Goal: Task Accomplishment & Management: Use online tool/utility

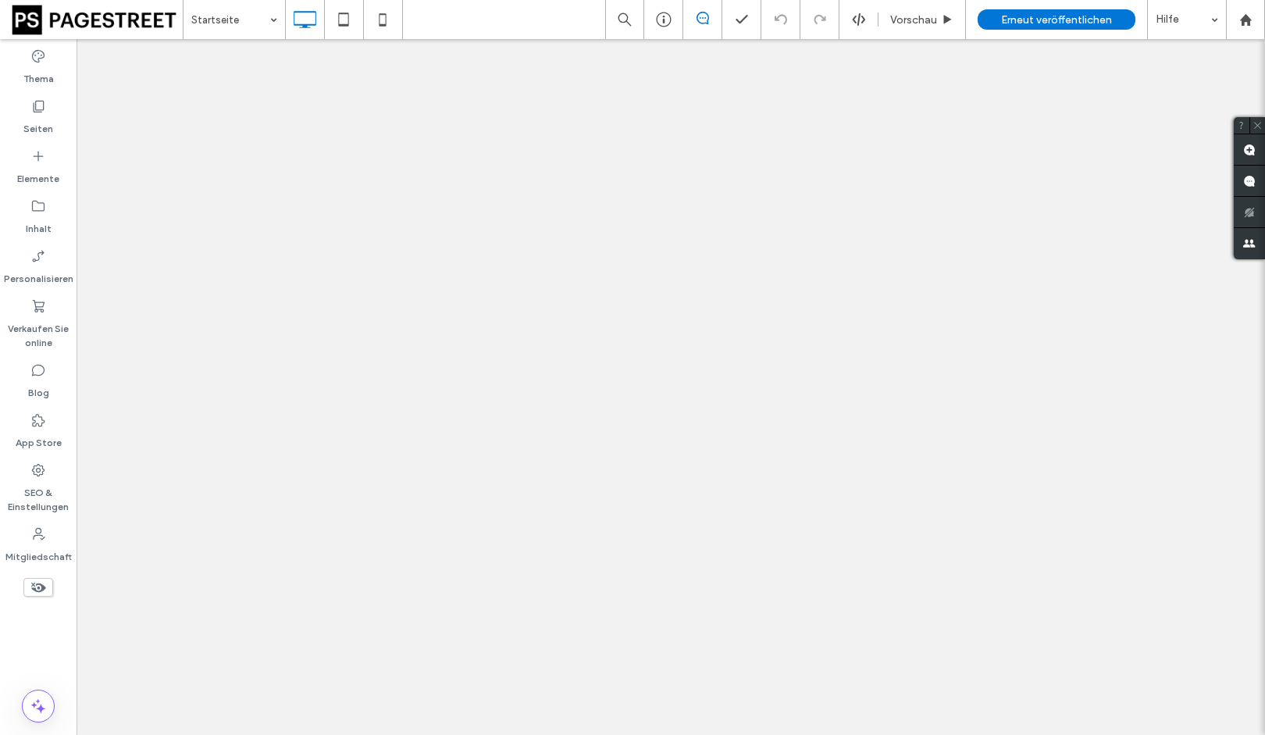
click at [45, 210] on icon at bounding box center [38, 206] width 16 height 16
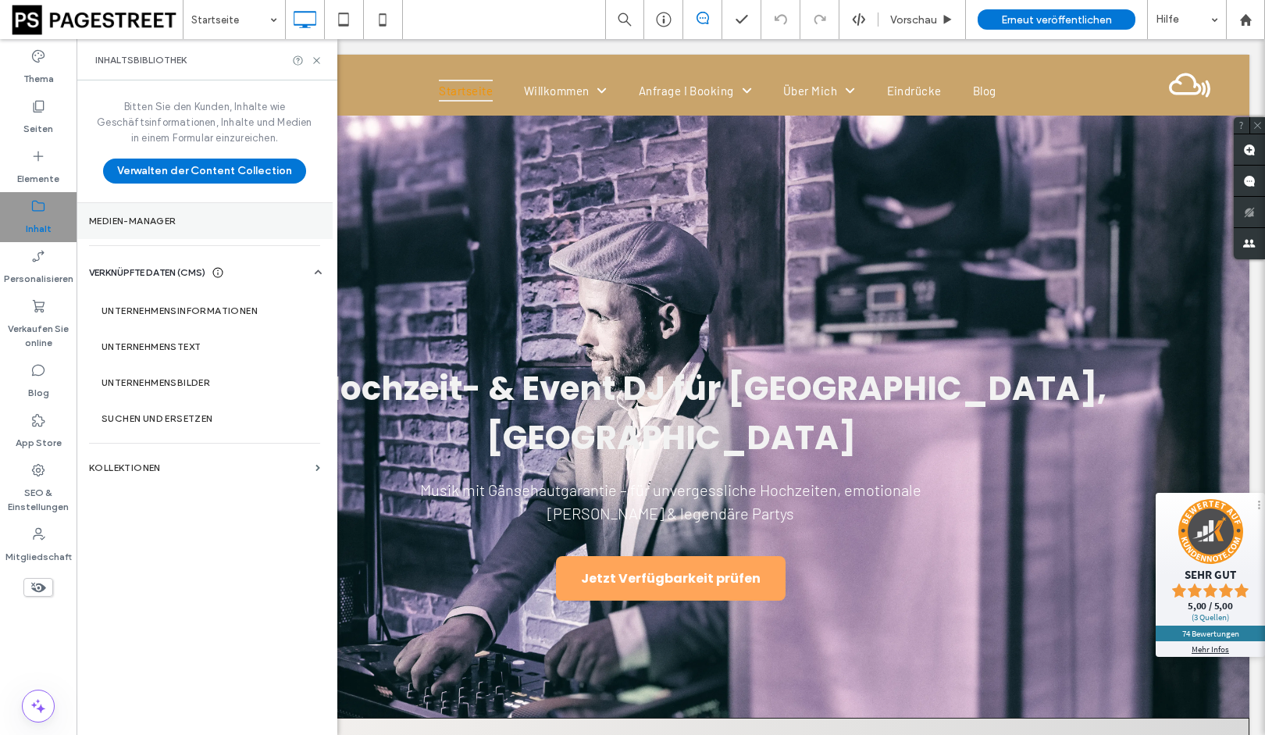
click at [151, 217] on label "Medien-Manager" at bounding box center [204, 221] width 231 height 11
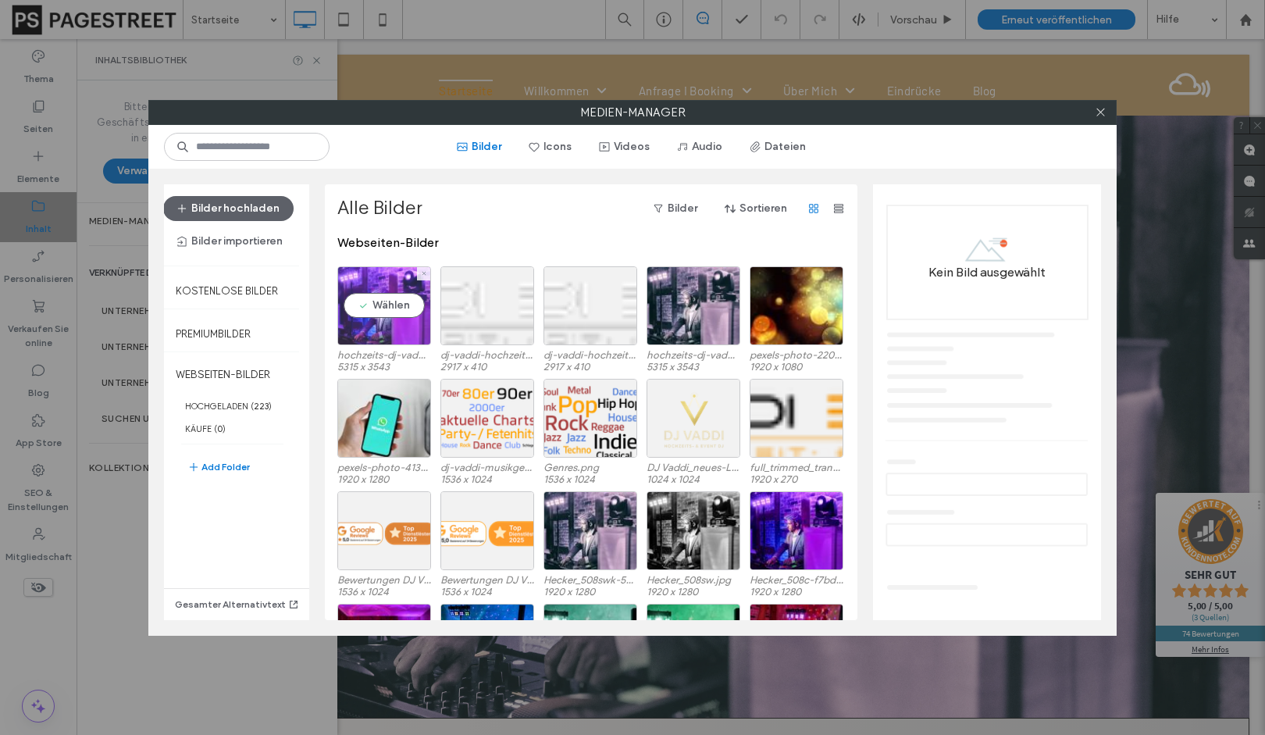
click at [377, 337] on div "Wählen" at bounding box center [384, 305] width 94 height 79
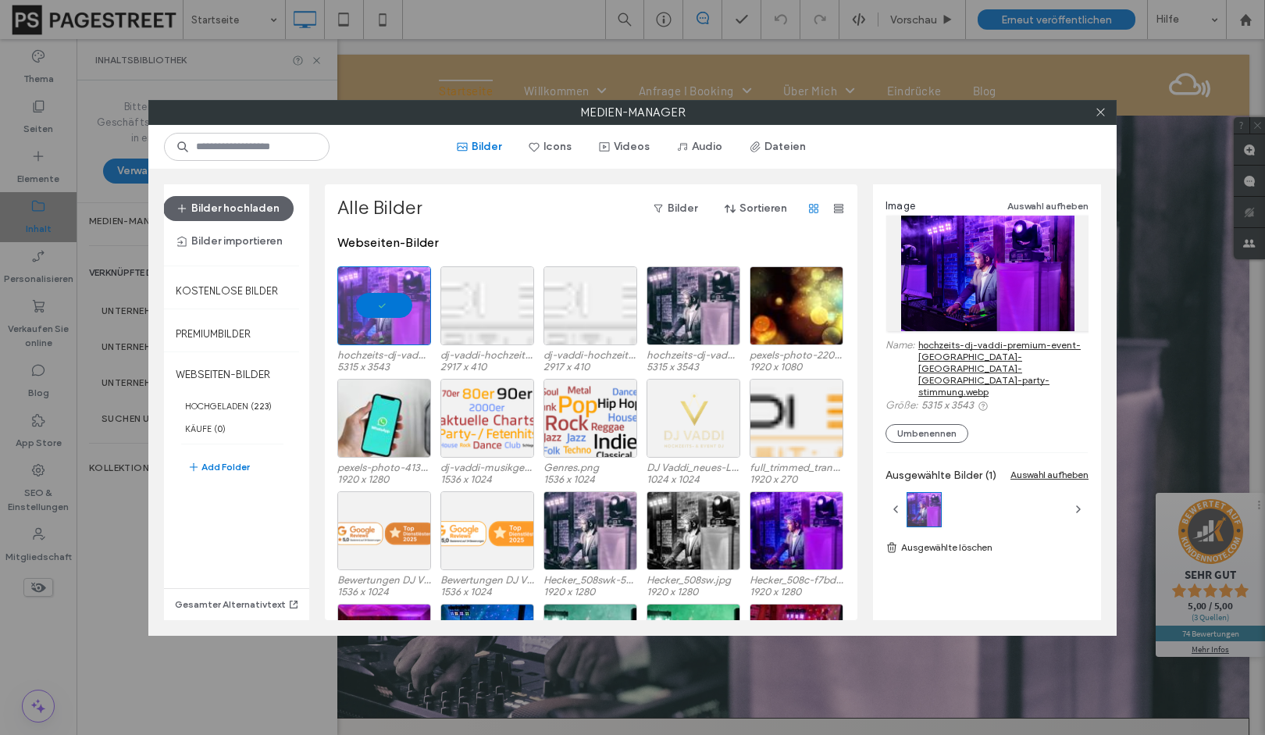
click at [969, 355] on link "hochzeits-dj-vaddi-premium-event-[GEOGRAPHIC_DATA]-[GEOGRAPHIC_DATA]-[GEOGRAPHI…" at bounding box center [1003, 368] width 170 height 59
click at [1102, 112] on icon at bounding box center [1101, 112] width 12 height 12
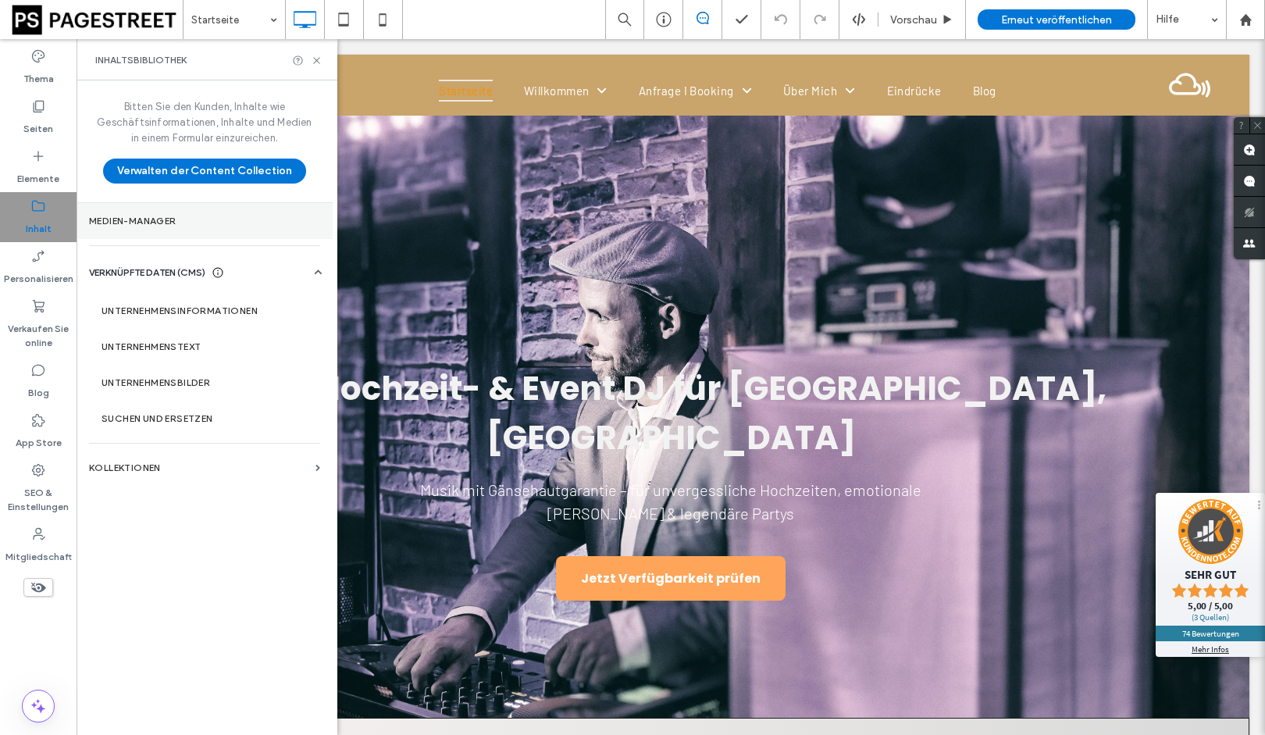
click at [172, 223] on label "Medien-Manager" at bounding box center [204, 221] width 231 height 11
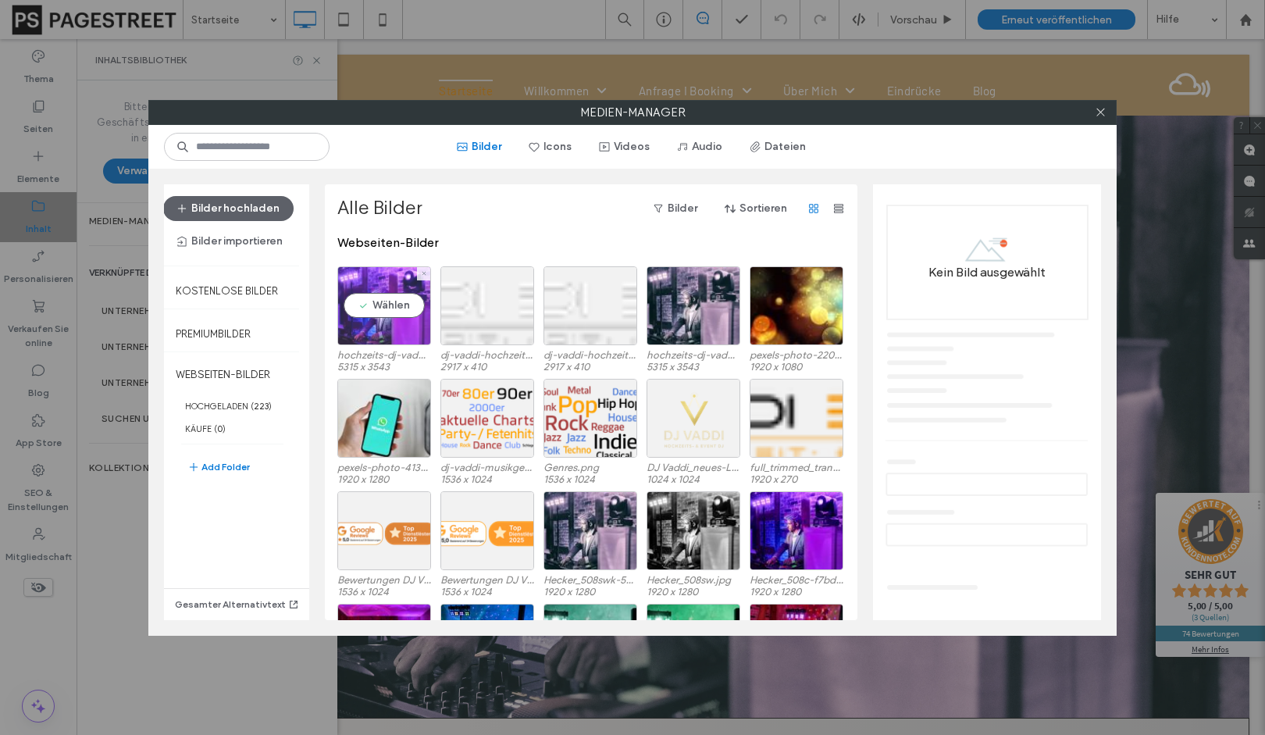
click at [390, 335] on div "Wählen" at bounding box center [384, 305] width 94 height 79
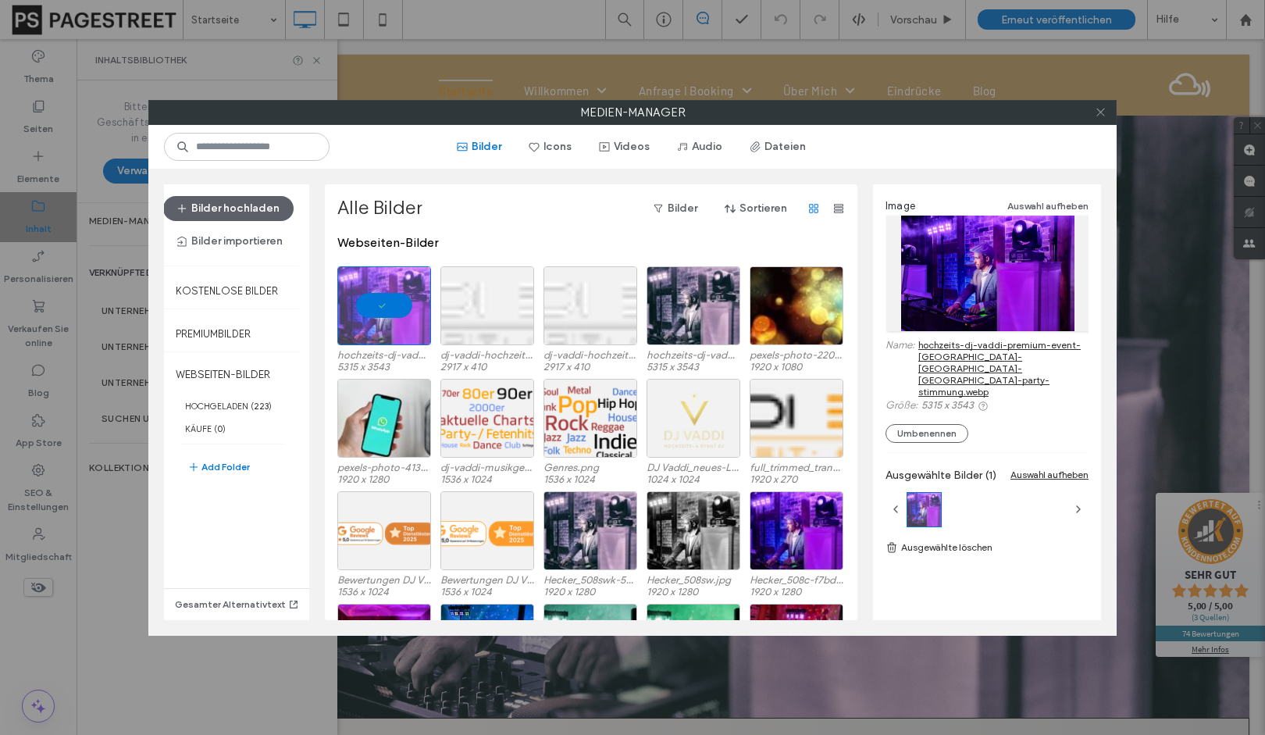
click at [1104, 119] on span at bounding box center [1101, 112] width 12 height 23
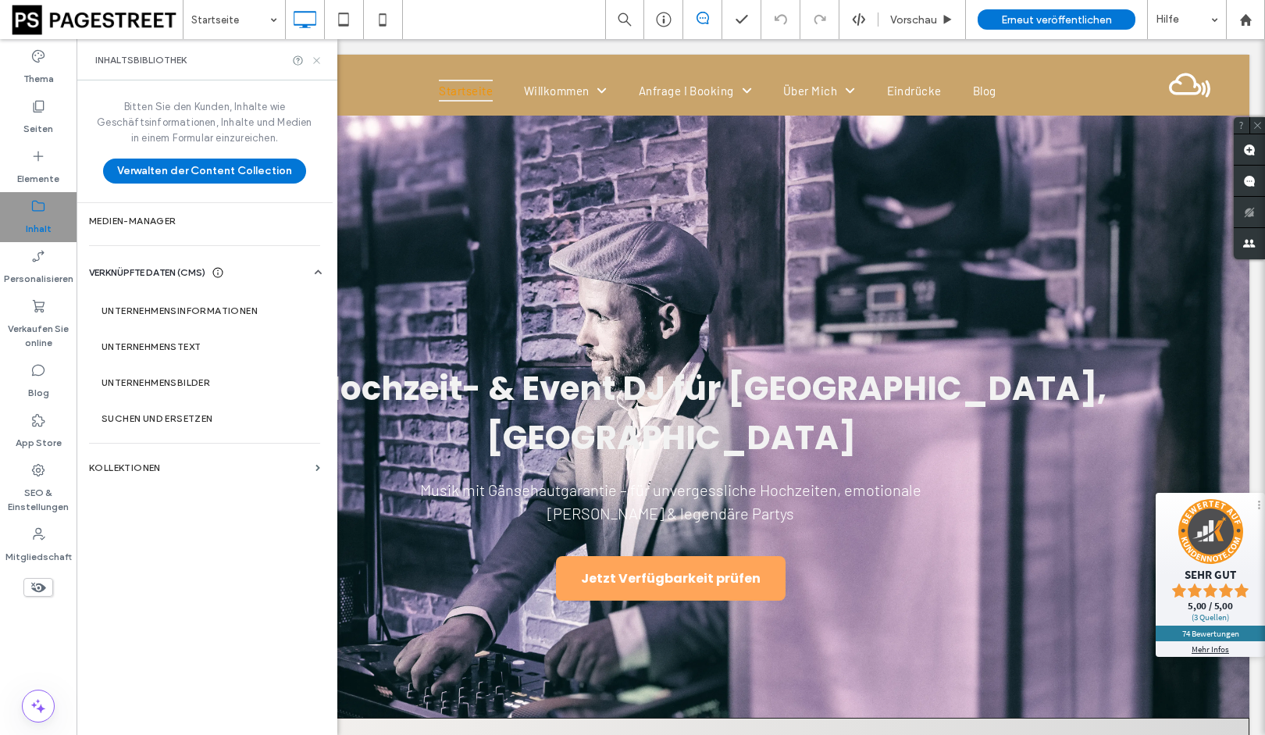
click at [318, 63] on icon at bounding box center [317, 61] width 12 height 12
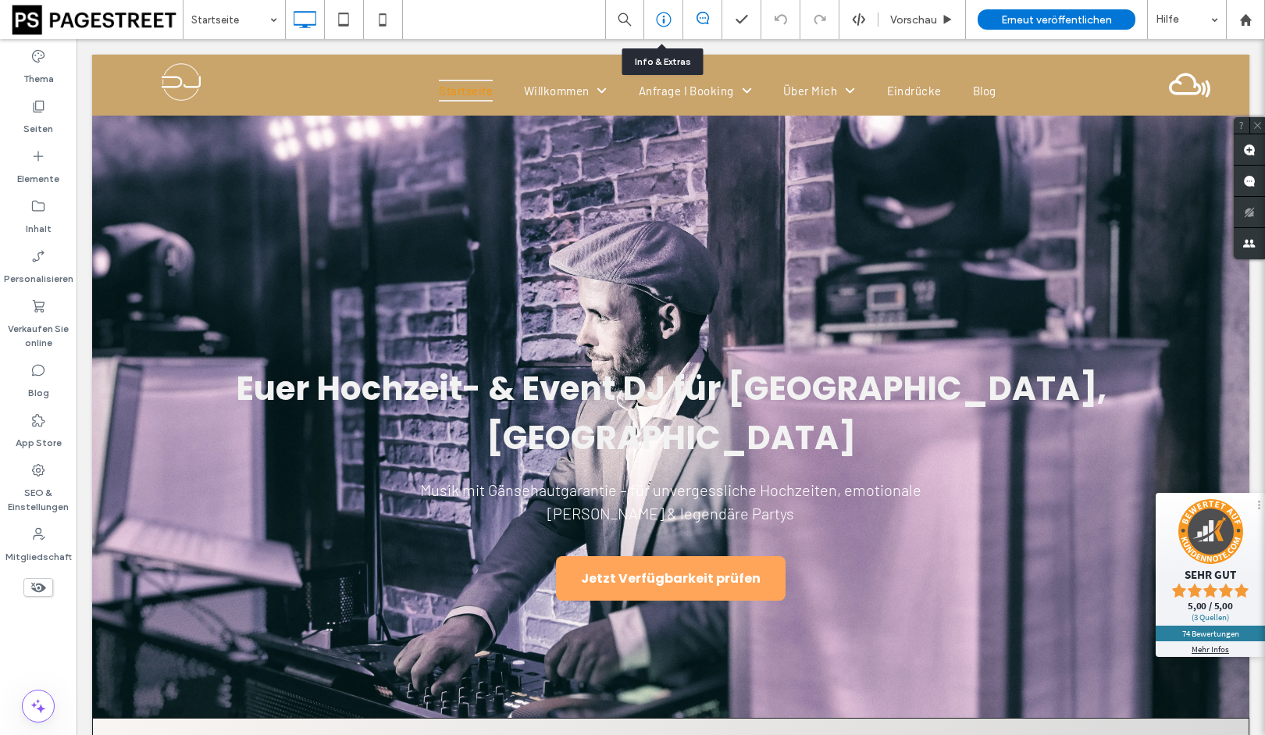
click at [661, 20] on use at bounding box center [663, 19] width 15 height 15
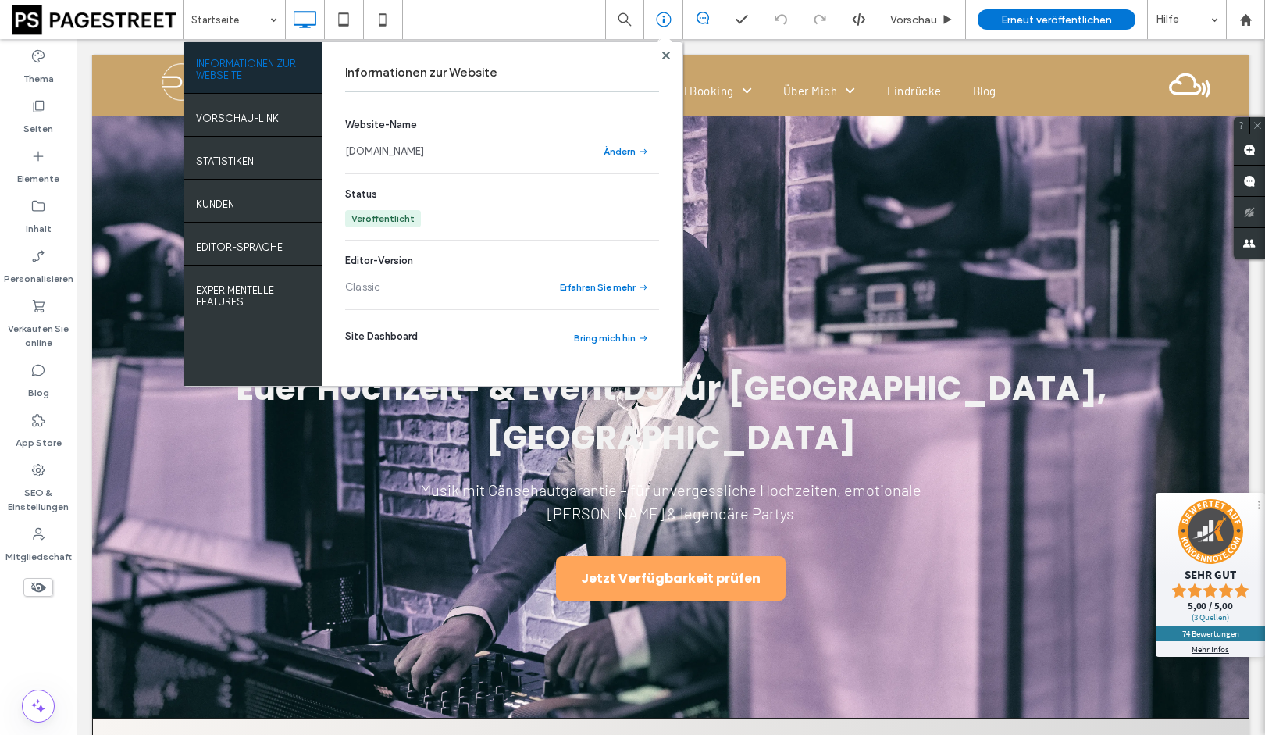
click at [424, 149] on link "[DOMAIN_NAME]" at bounding box center [384, 152] width 79 height 16
click at [664, 57] on icon at bounding box center [666, 56] width 8 height 8
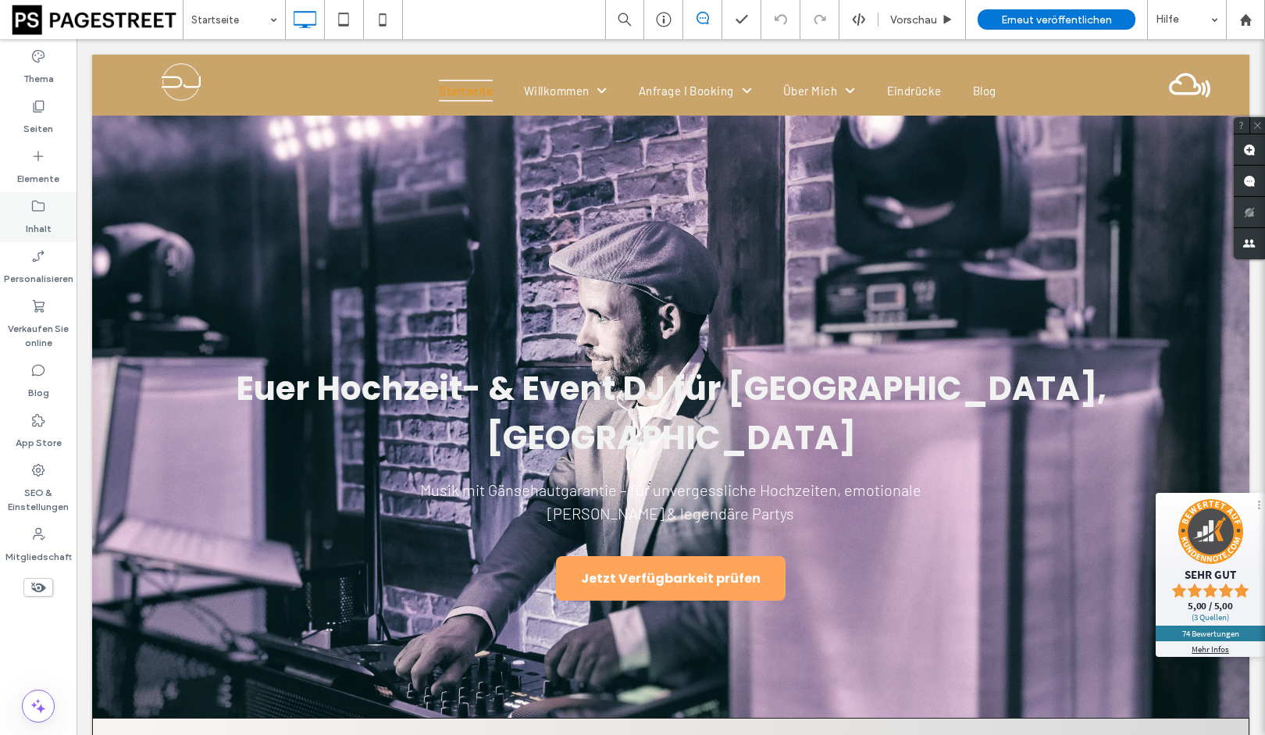
click at [30, 229] on label "Inhalt" at bounding box center [39, 225] width 26 height 22
